Goal: Navigation & Orientation: Find specific page/section

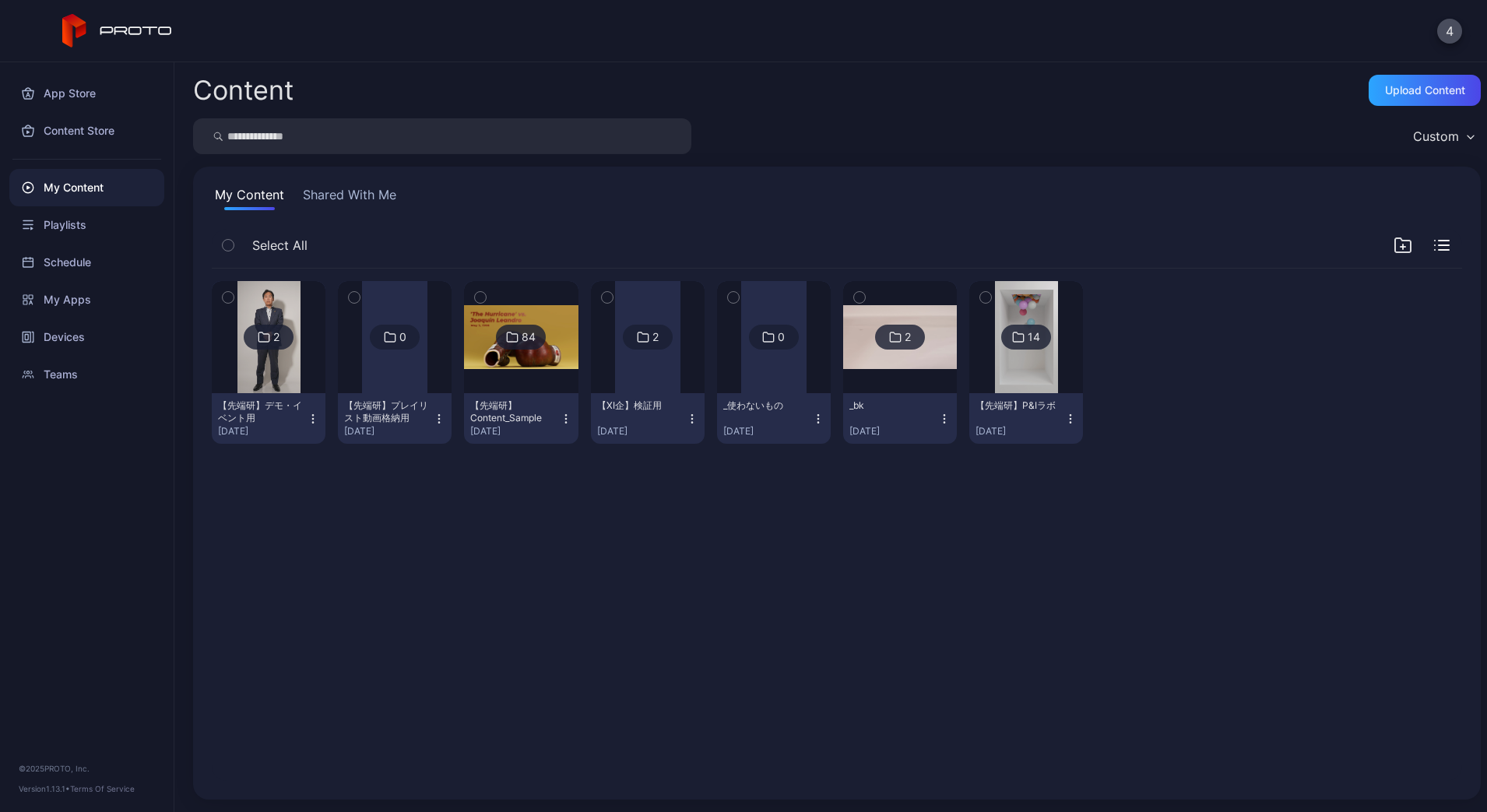
click at [686, 419] on div "【XI企】検証用 [DATE]" at bounding box center [641, 418] width 89 height 38
click at [680, 385] on div at bounding box center [648, 337] width 66 height 112
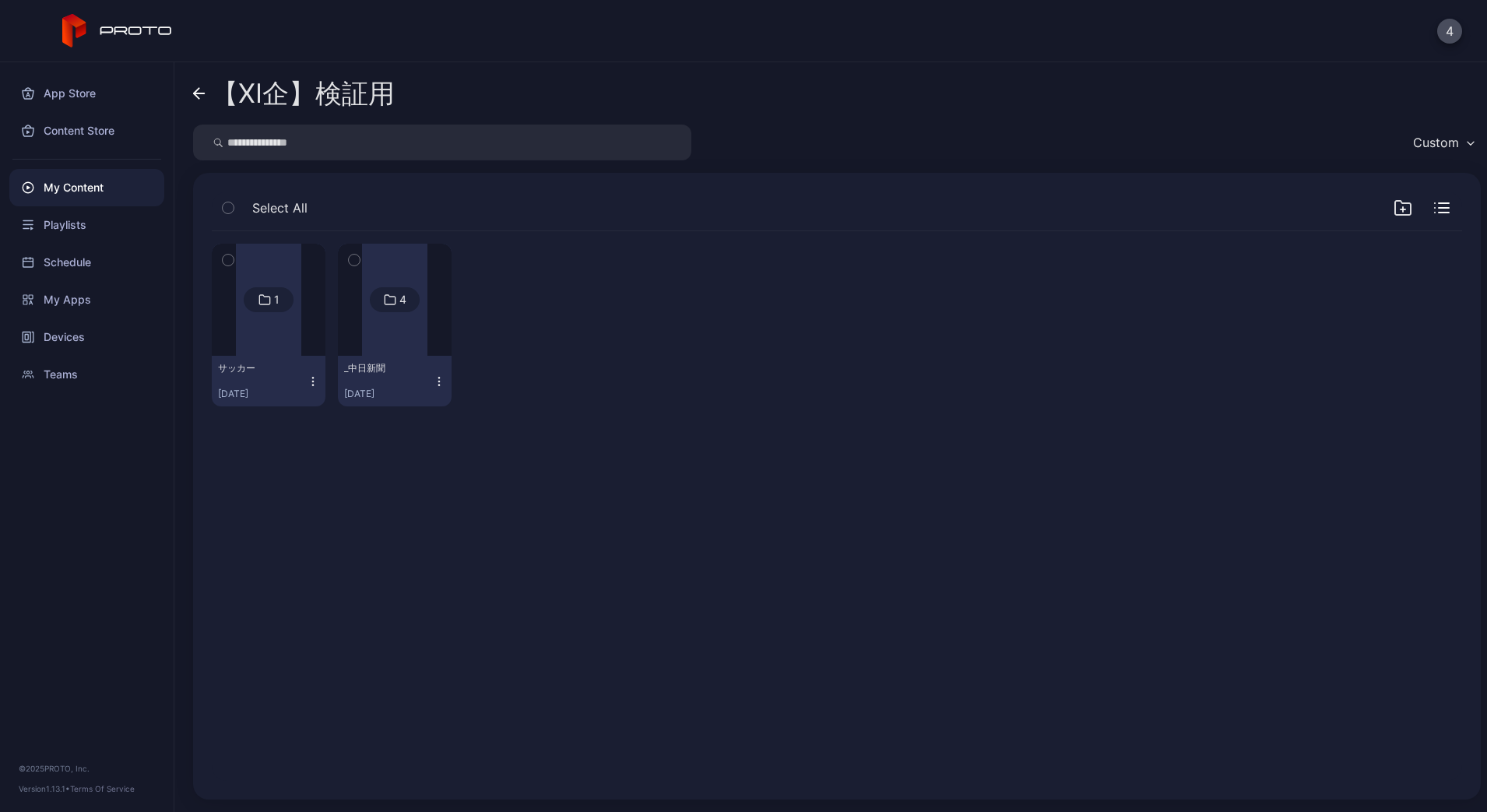
click at [269, 386] on div "サッカー [DATE]" at bounding box center [262, 381] width 89 height 38
click at [276, 327] on div at bounding box center [268, 300] width 66 height 112
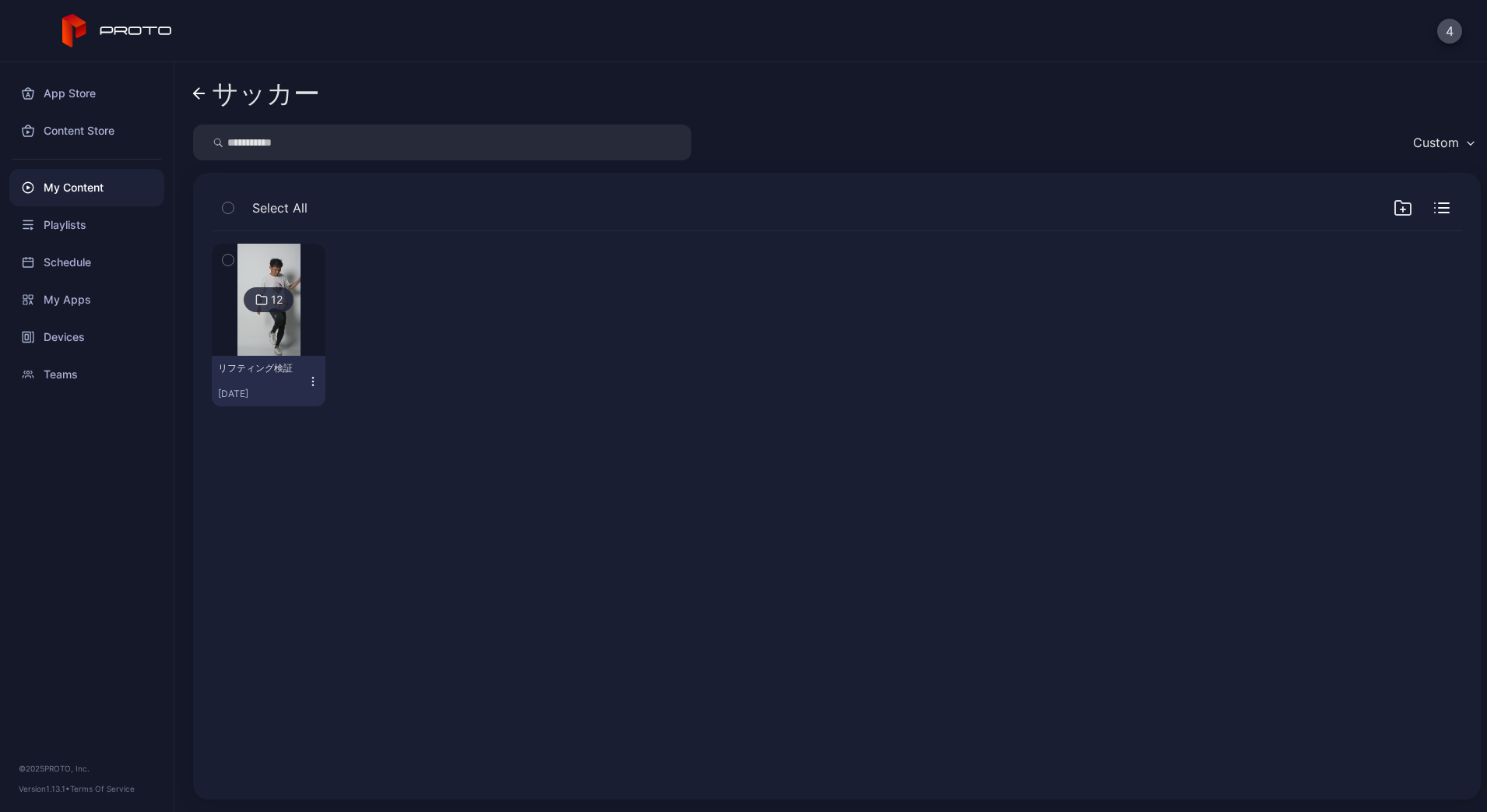
drag, startPoint x: 207, startPoint y: 97, endPoint x: 222, endPoint y: 116, distance: 24.2
click at [207, 97] on link "サッカー" at bounding box center [257, 93] width 127 height 37
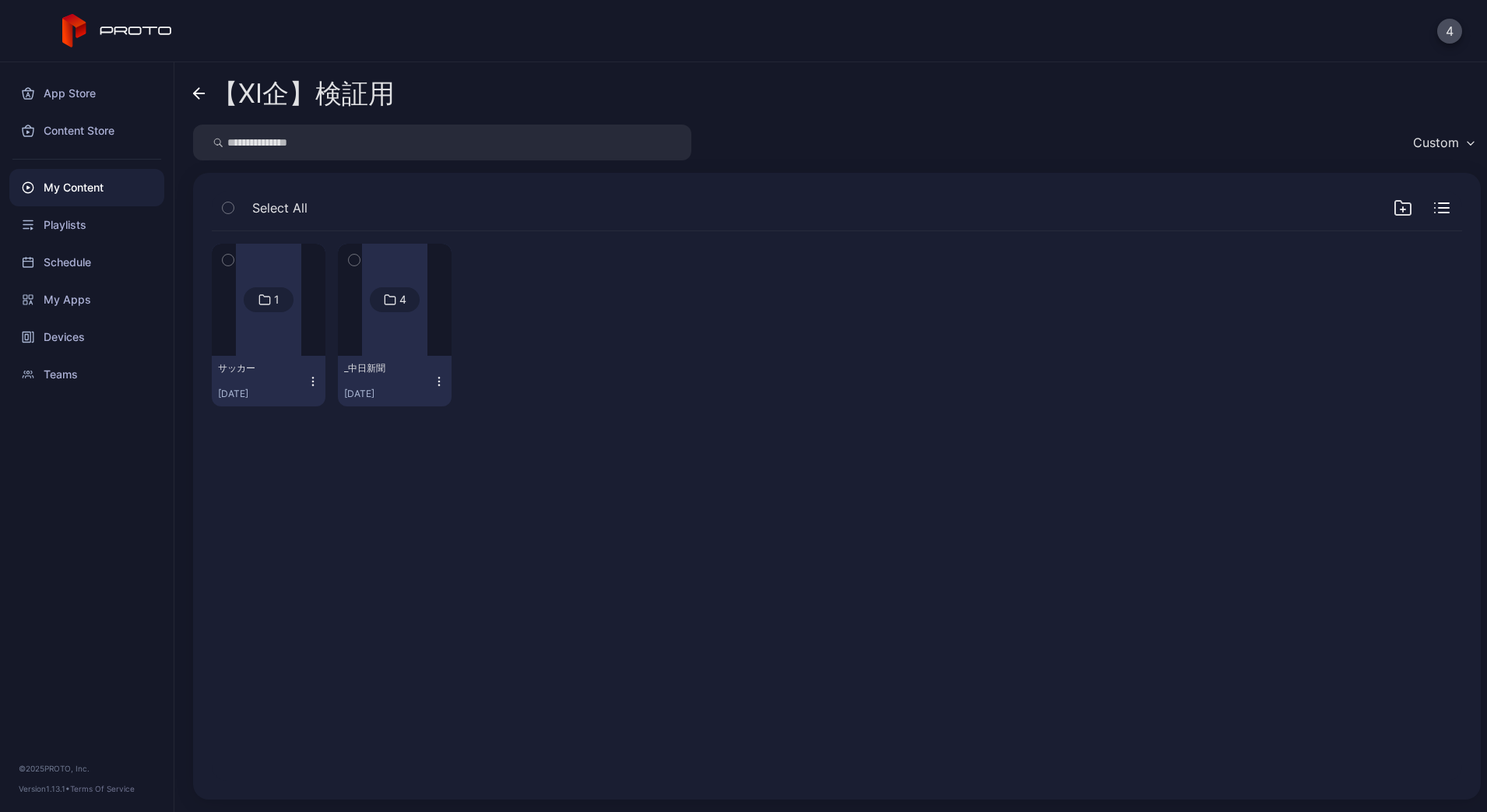
click at [425, 354] on div at bounding box center [394, 300] width 66 height 112
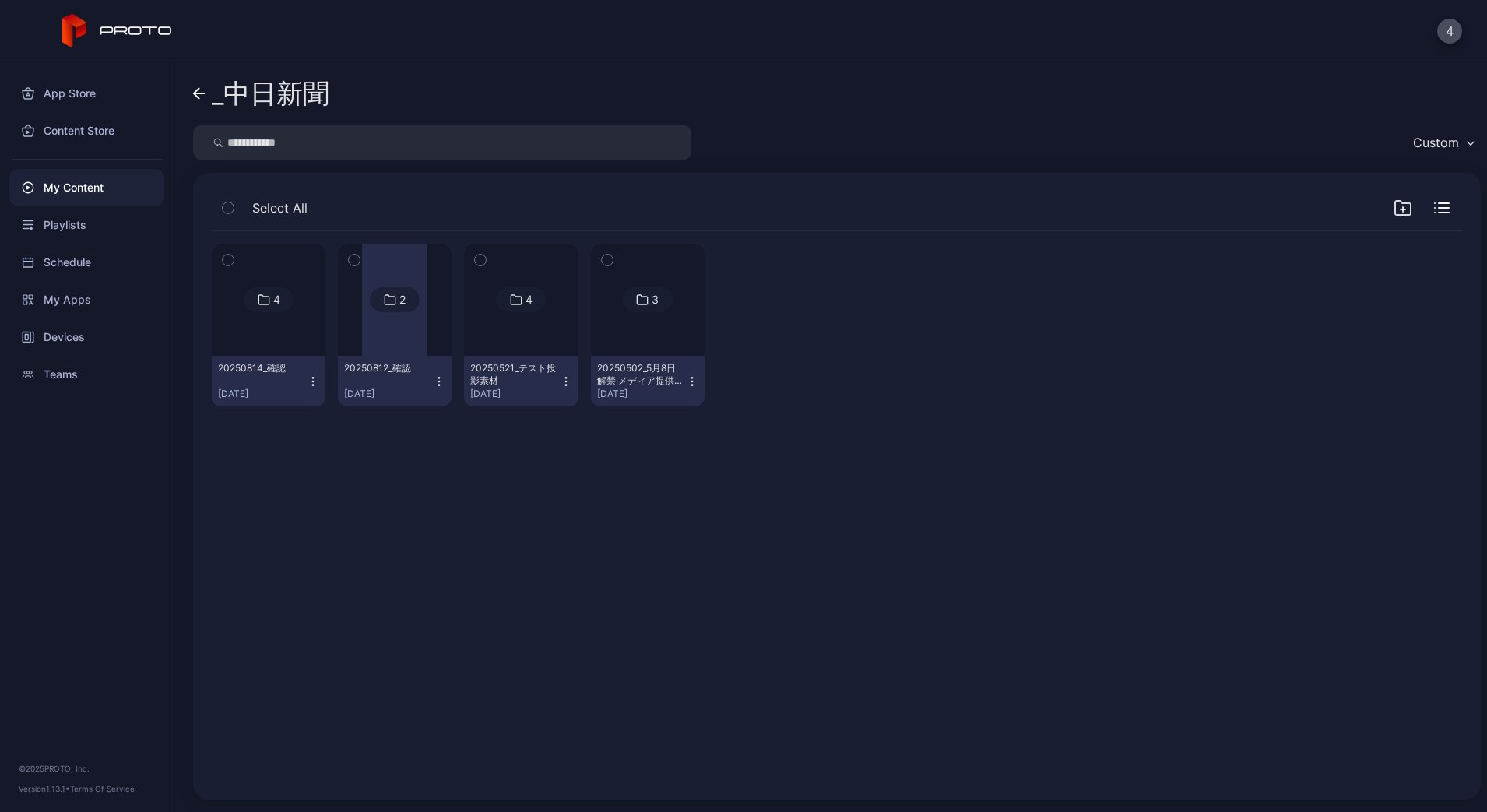
click at [208, 96] on link "_中日新聞" at bounding box center [261, 93] width 136 height 37
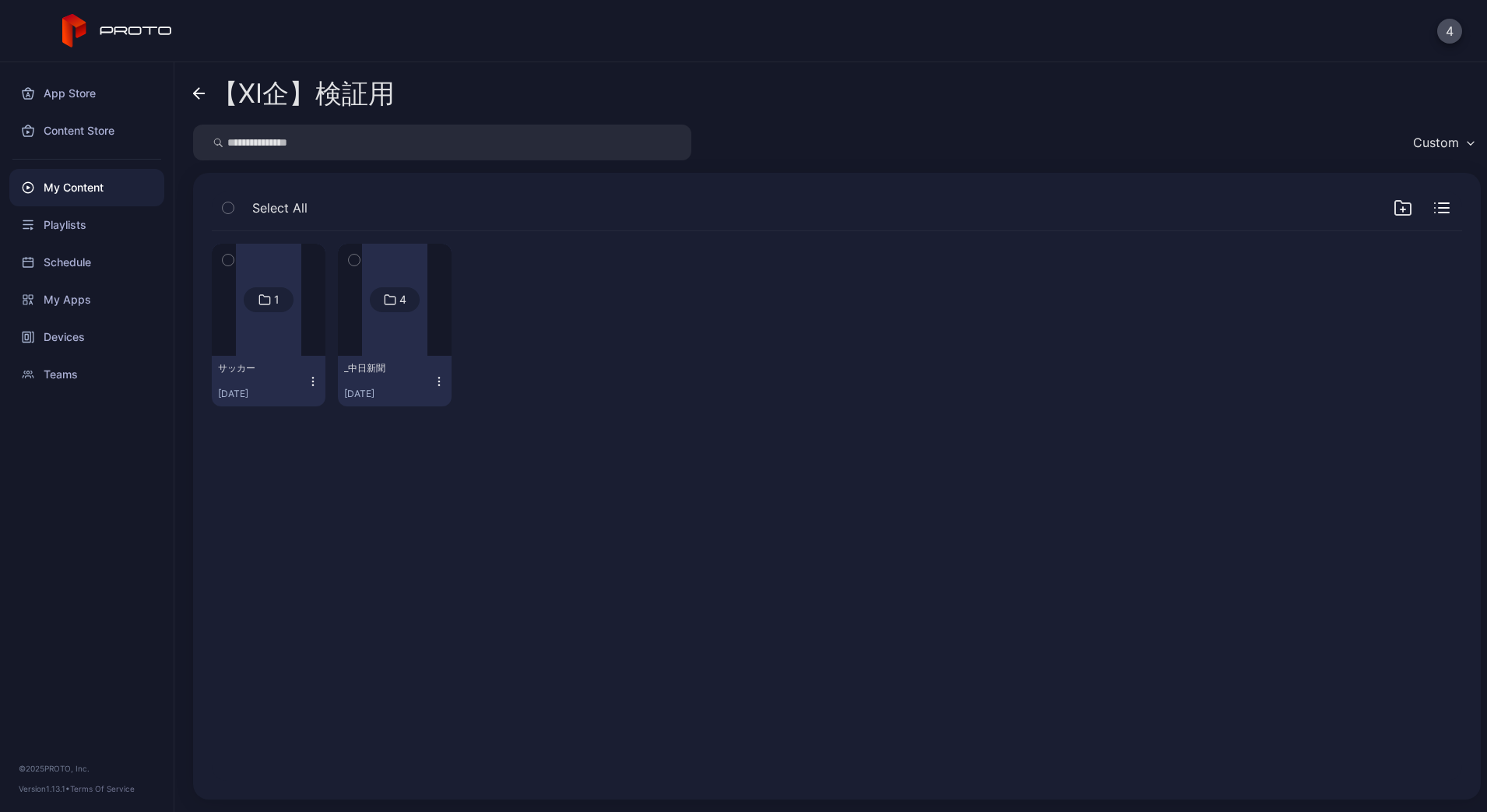
click at [446, 378] on icon "button" at bounding box center [439, 381] width 13 height 13
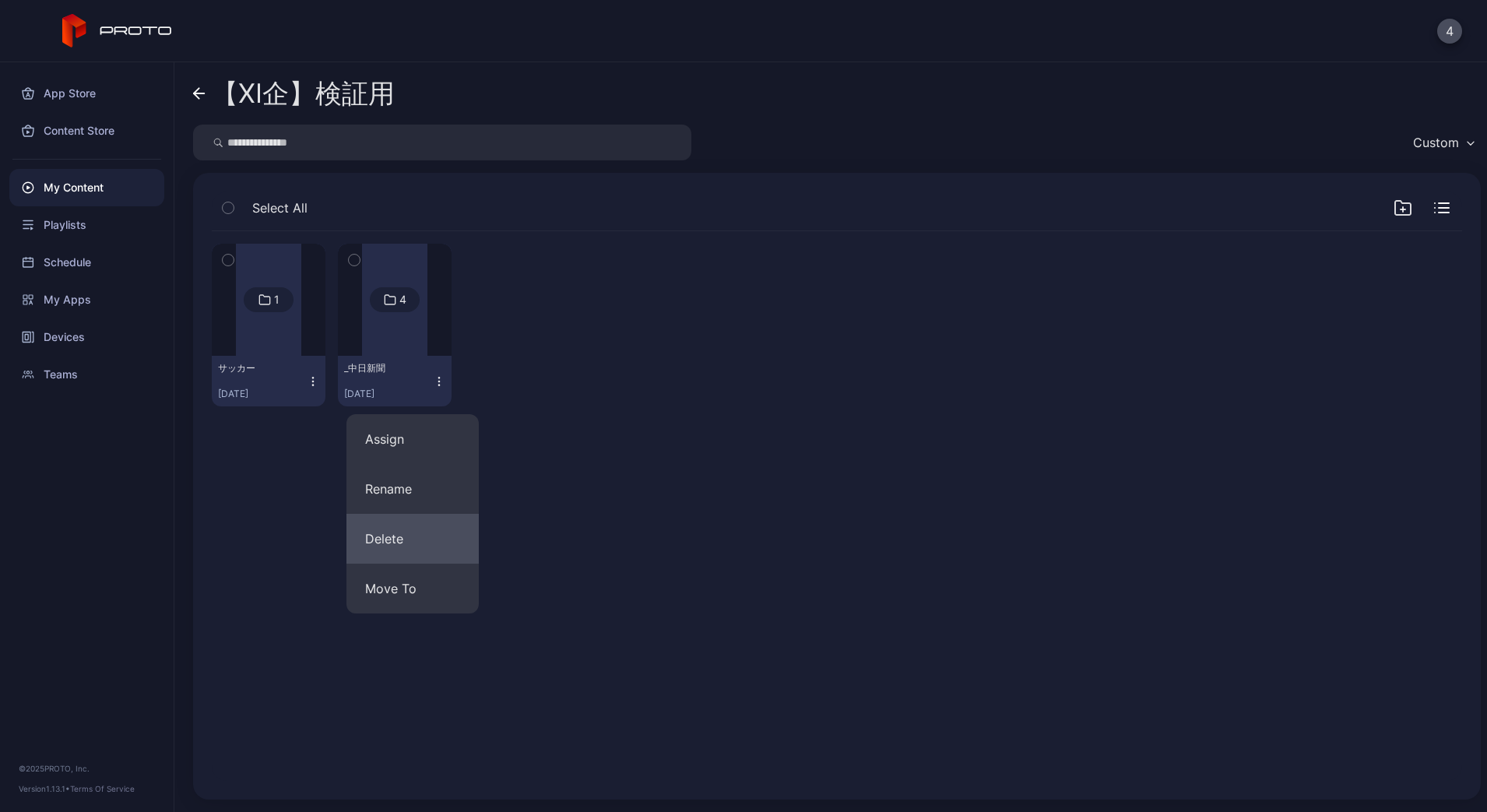
click at [403, 548] on button "Delete" at bounding box center [413, 538] width 132 height 50
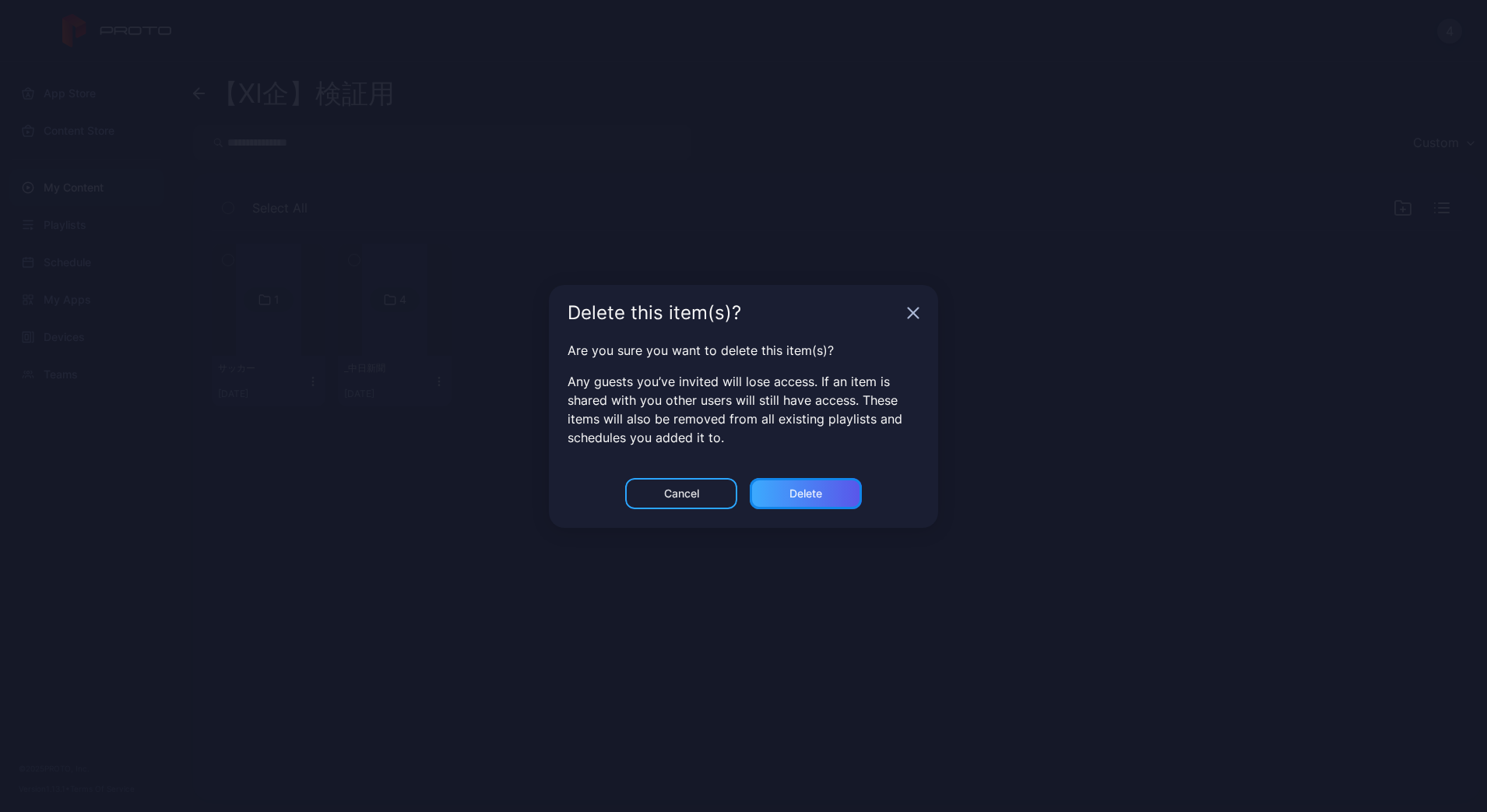
click at [801, 492] on div "Delete" at bounding box center [805, 494] width 32 height 13
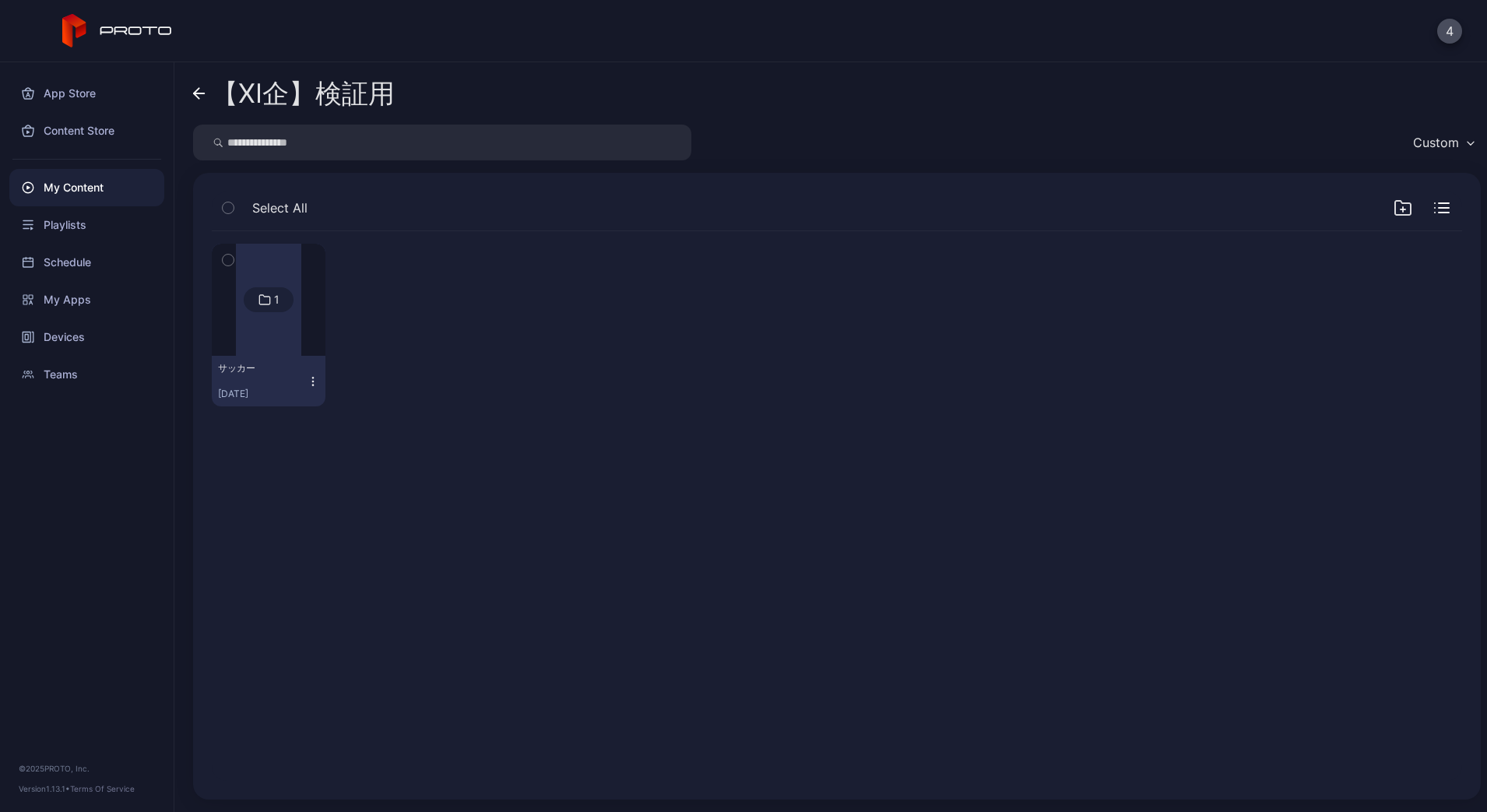
click at [203, 98] on icon at bounding box center [200, 93] width 13 height 13
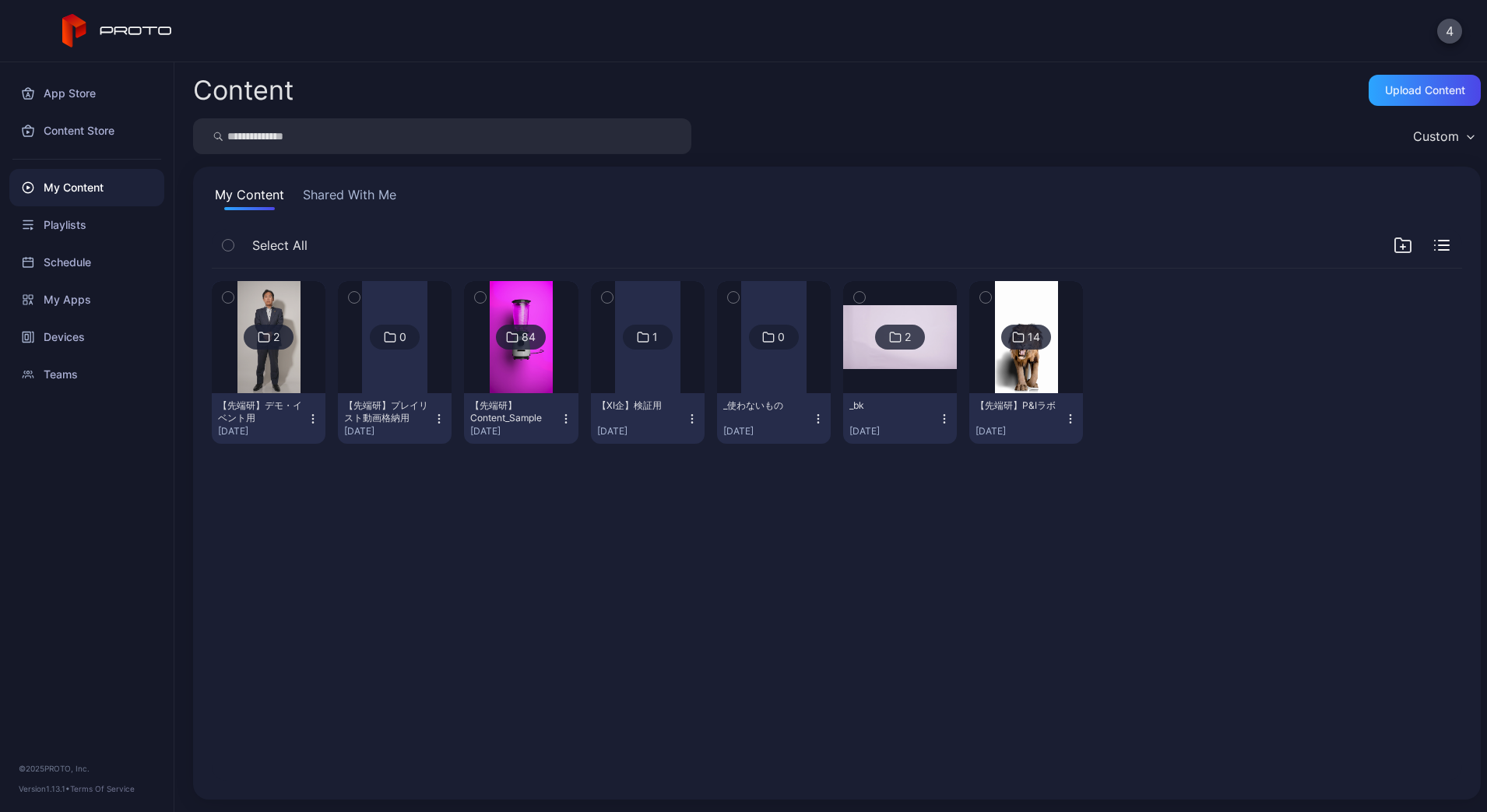
click at [262, 369] on img at bounding box center [269, 337] width 63 height 112
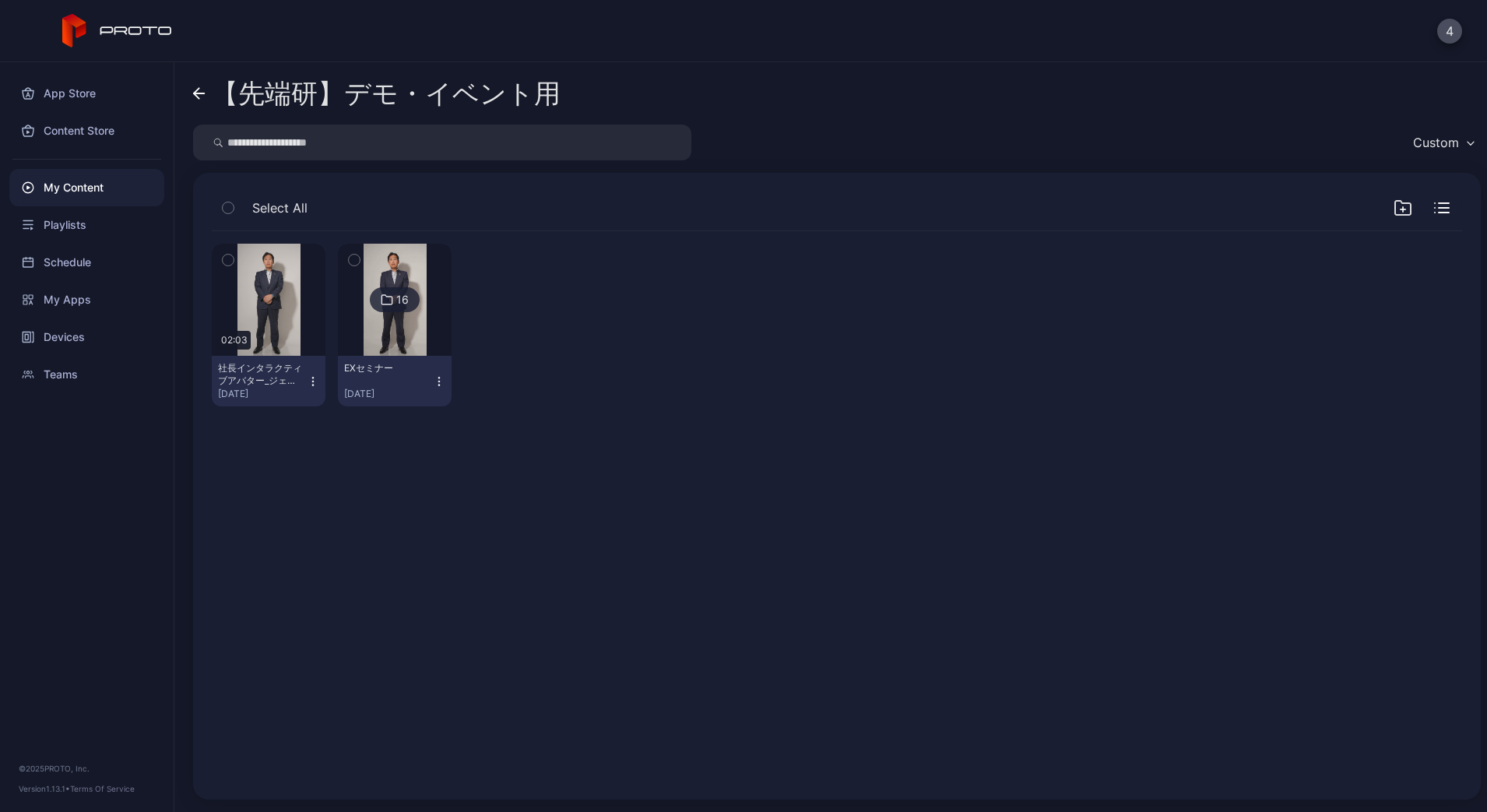
click at [201, 93] on icon at bounding box center [200, 93] width 11 height 0
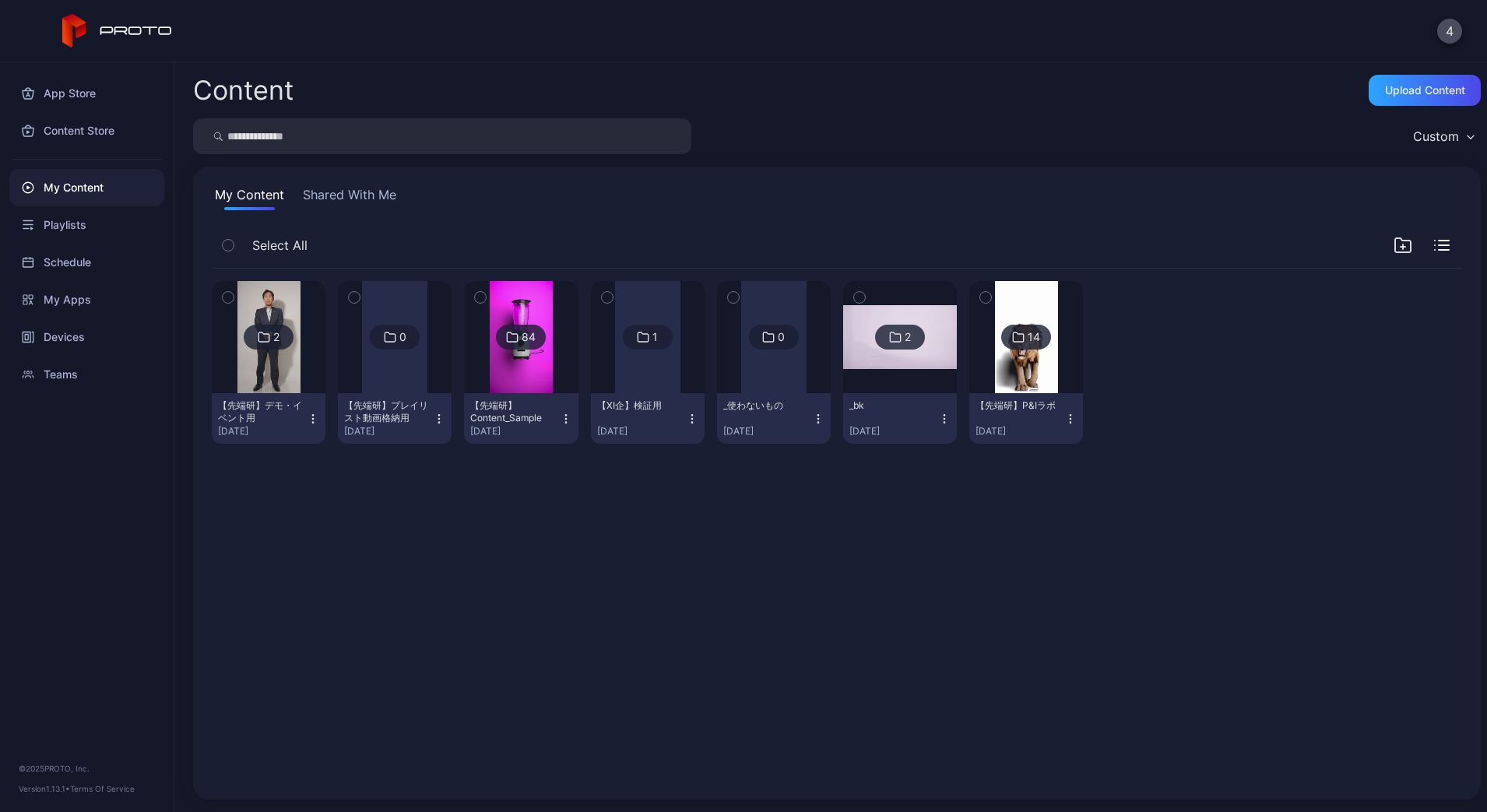
click at [51, 198] on div "My Content" at bounding box center [87, 187] width 155 height 37
click at [683, 404] on div "【XI企】検証用" at bounding box center [640, 405] width 86 height 13
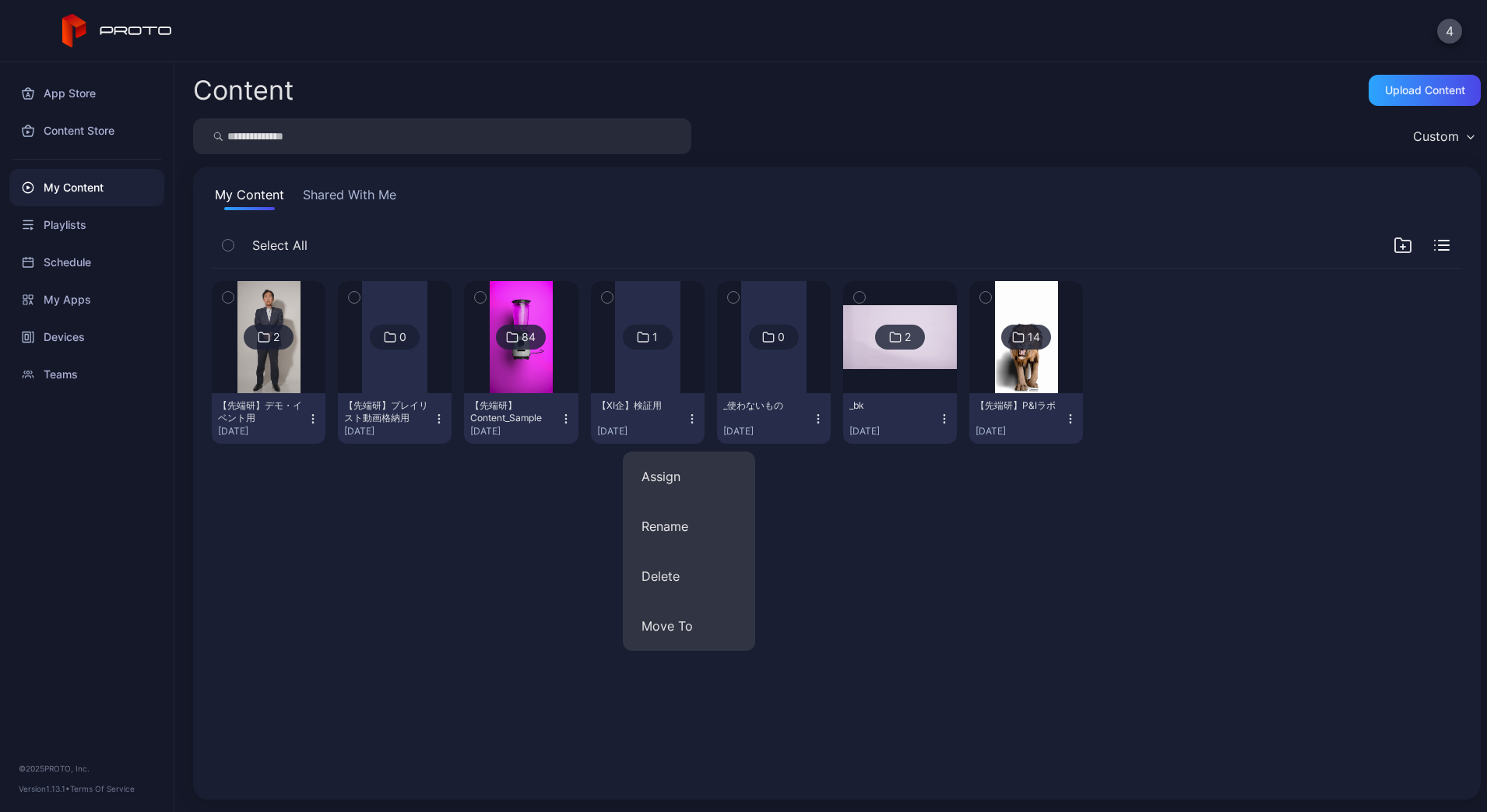
drag, startPoint x: 916, startPoint y: 553, endPoint x: 904, endPoint y: 540, distance: 17.7
click at [915, 548] on div "2 【先端研】デモ・イベント用 [DATE] 0 【先端研】プレイリスト動画格納用 [DATE] 84 【先端研】Content_Sample [DATE] …" at bounding box center [837, 525] width 1276 height 537
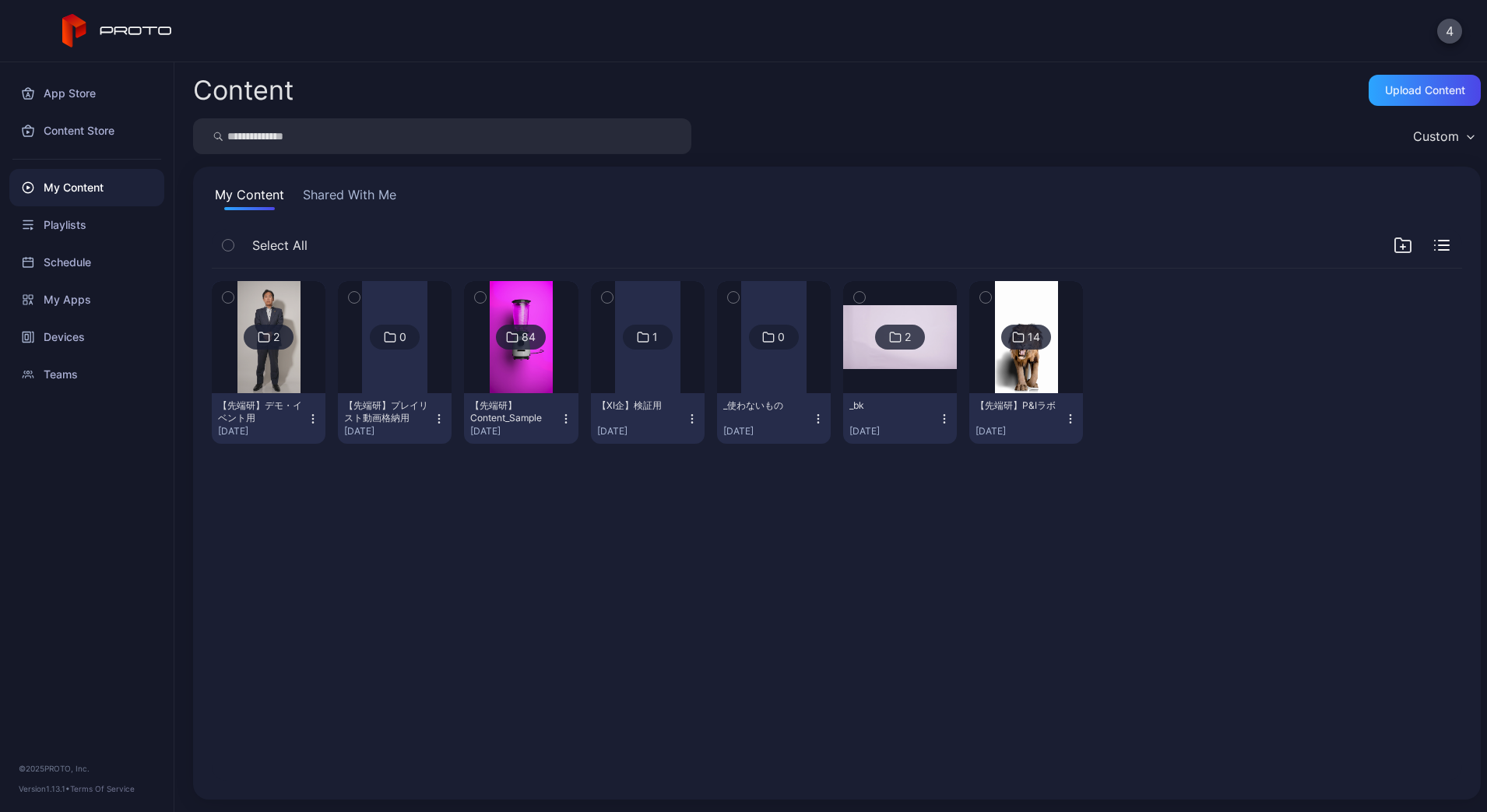
click at [680, 378] on div at bounding box center [648, 337] width 66 height 112
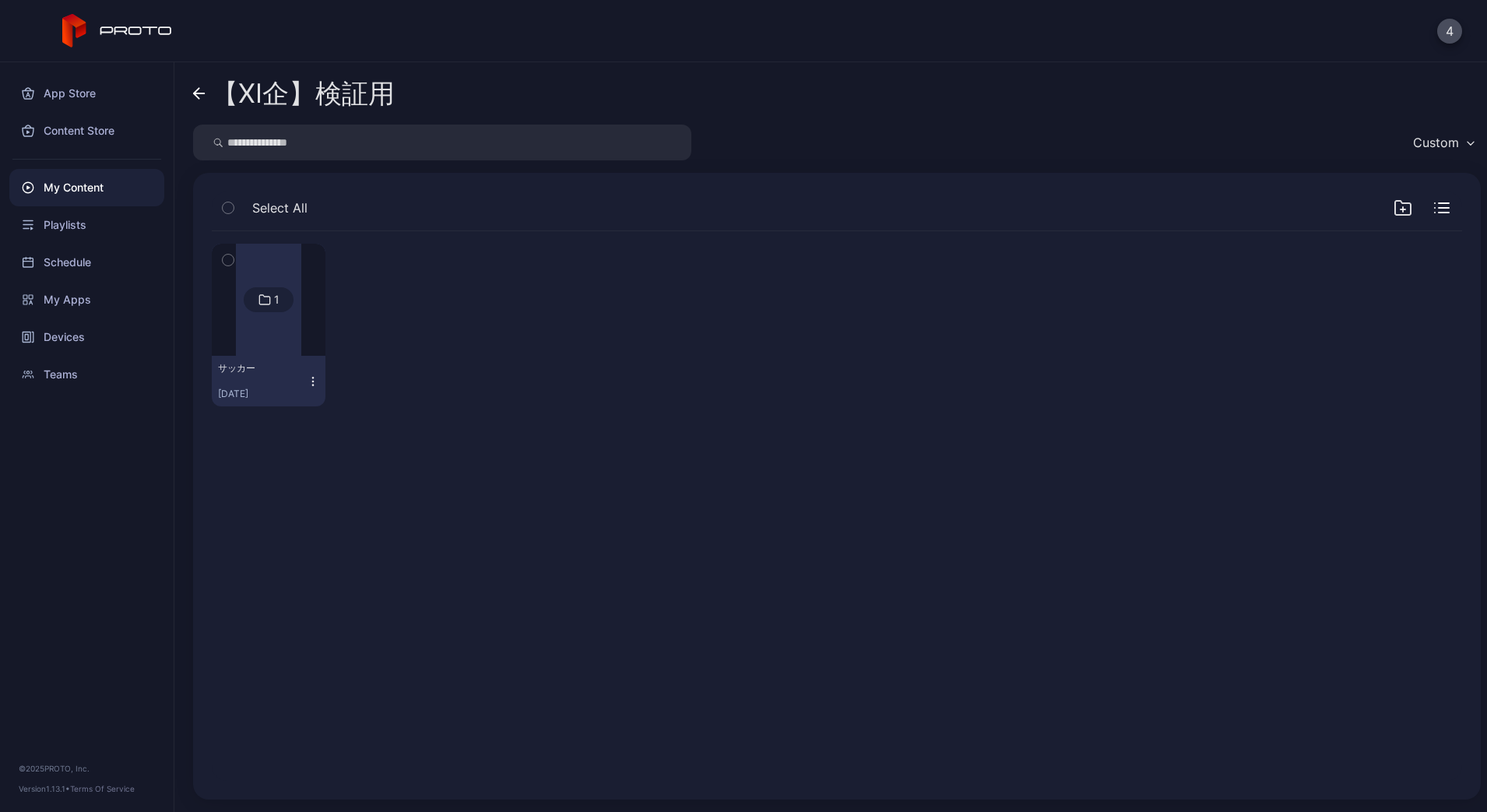
click at [267, 365] on div "サッカー" at bounding box center [261, 368] width 86 height 13
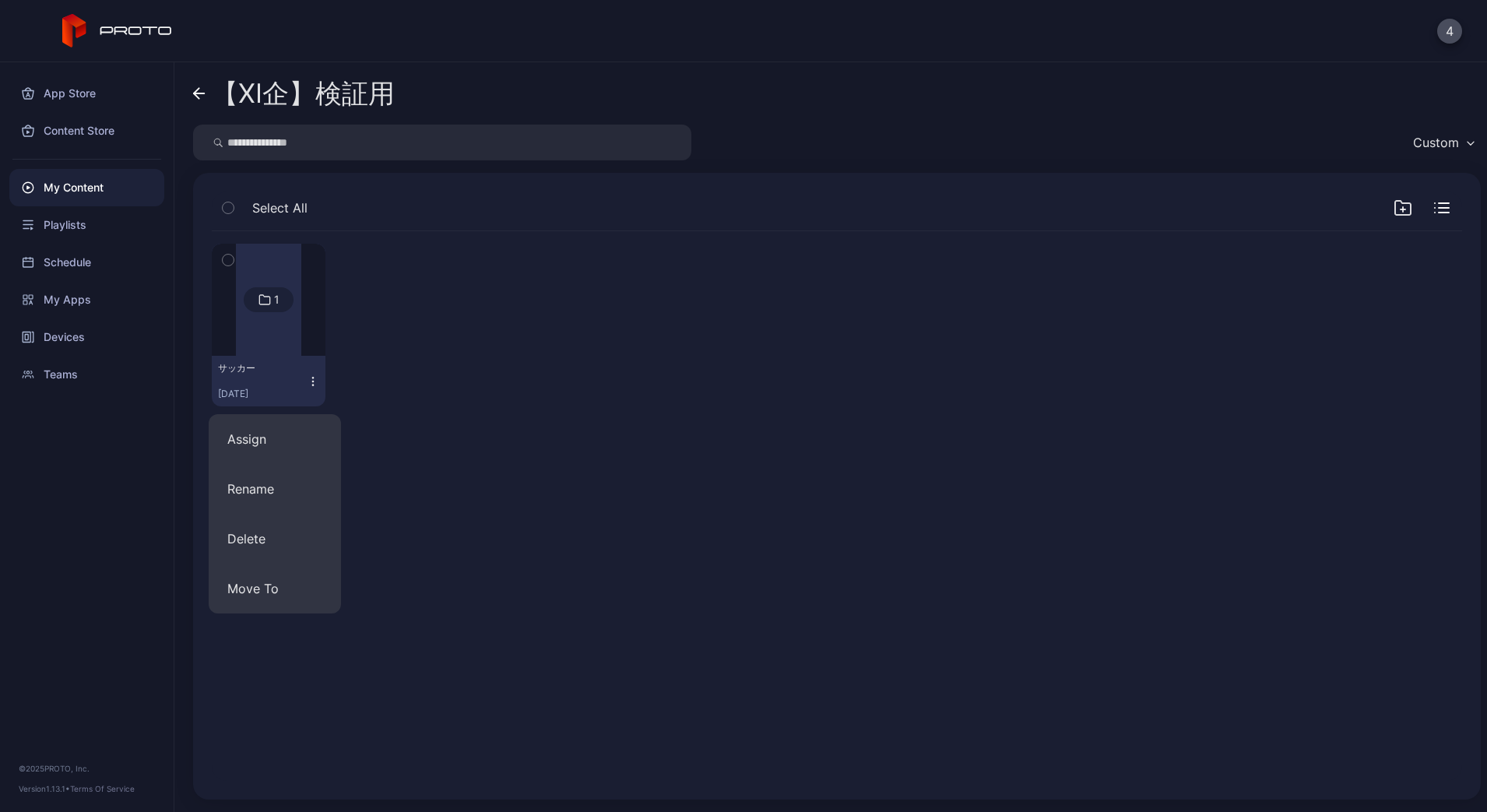
click at [281, 337] on div at bounding box center [268, 300] width 66 height 112
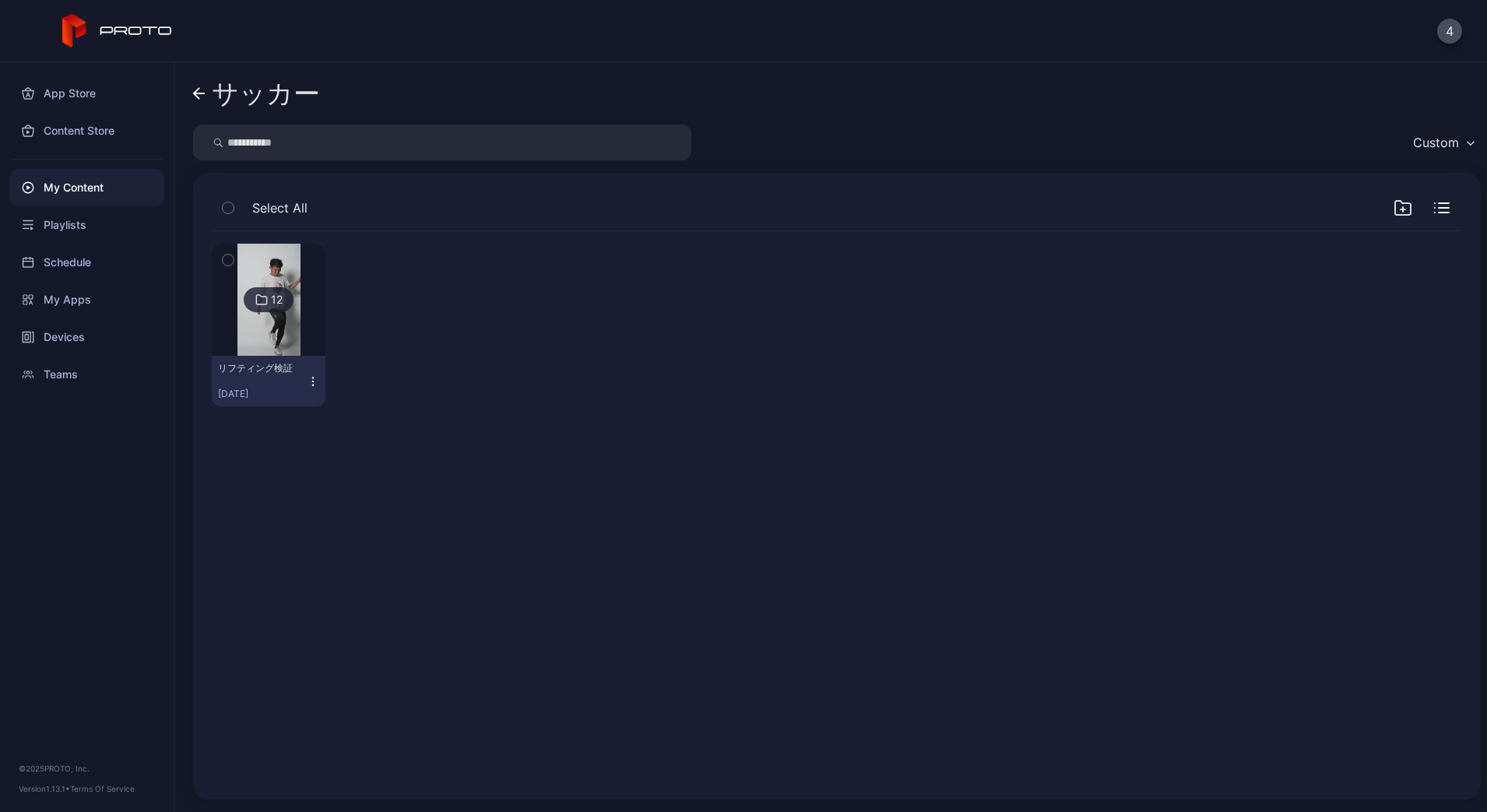
click at [204, 92] on icon at bounding box center [200, 93] width 13 height 13
click at [55, 224] on div "Playlists" at bounding box center [87, 225] width 155 height 37
